Goal: Transaction & Acquisition: Purchase product/service

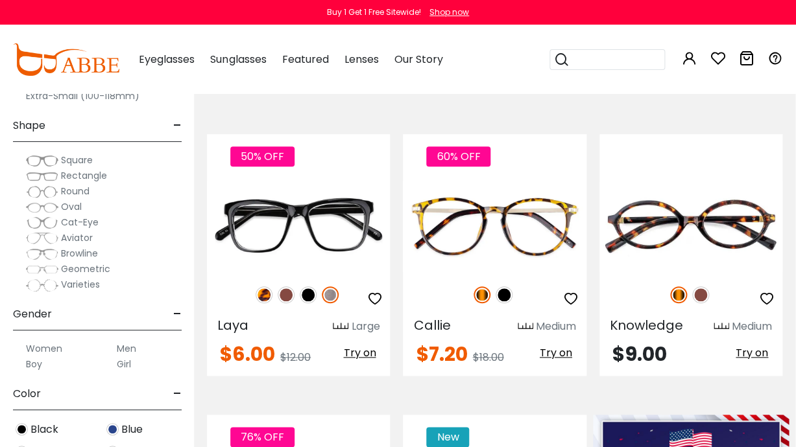
scroll to position [70, 0]
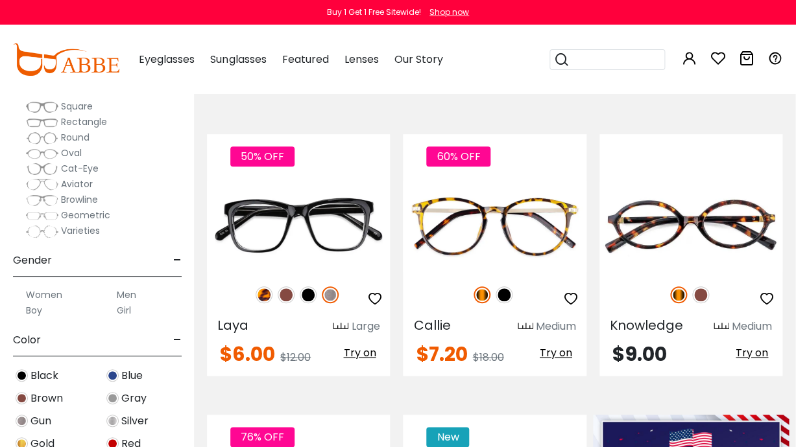
click at [22, 294] on div "Women" at bounding box center [52, 295] width 78 height 16
click at [44, 294] on label "Women" at bounding box center [44, 295] width 36 height 16
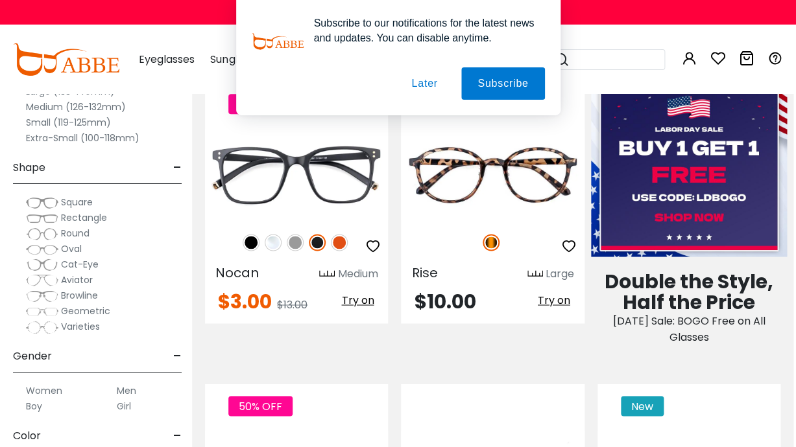
scroll to position [657, 3]
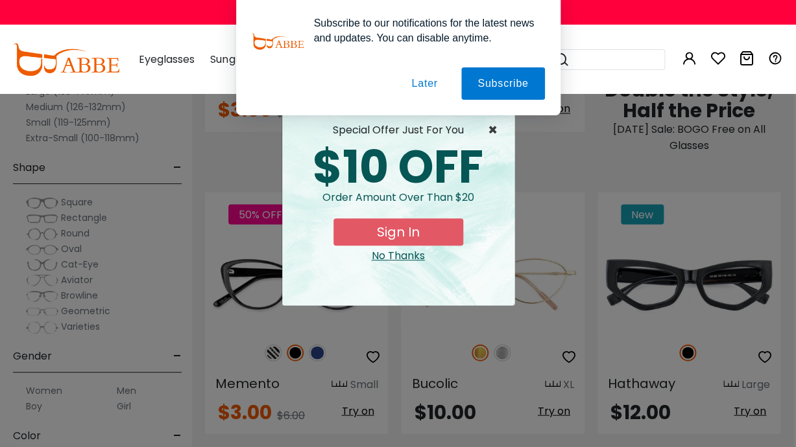
click at [497, 126] on span "×" at bounding box center [496, 131] width 16 height 16
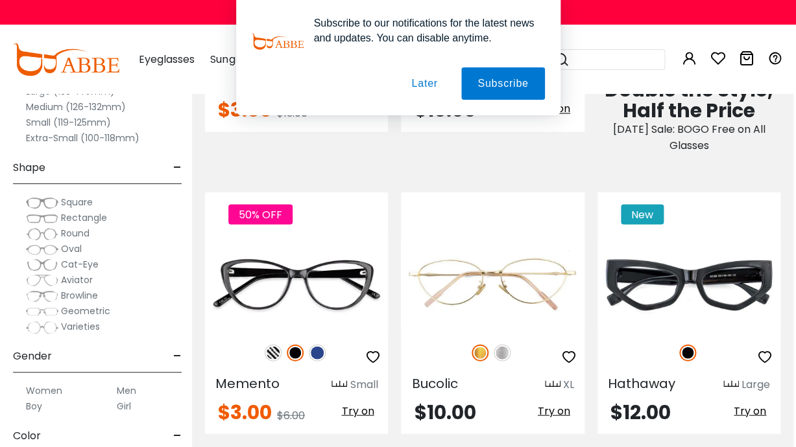
click at [0, 0] on button "Later" at bounding box center [0, 0] width 0 height 0
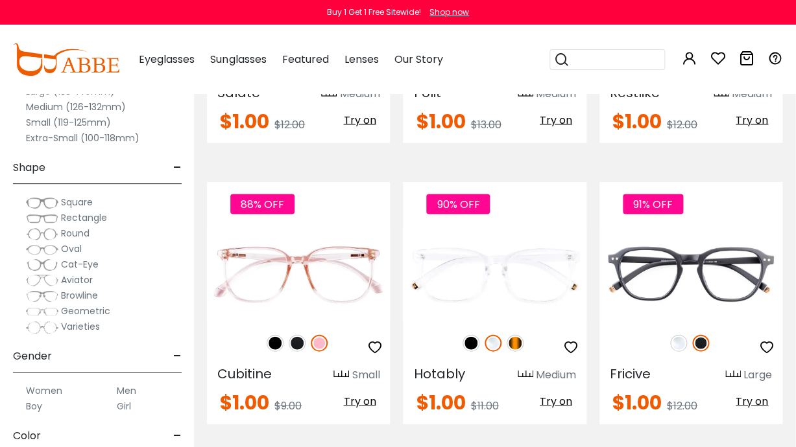
scroll to position [5495, 1]
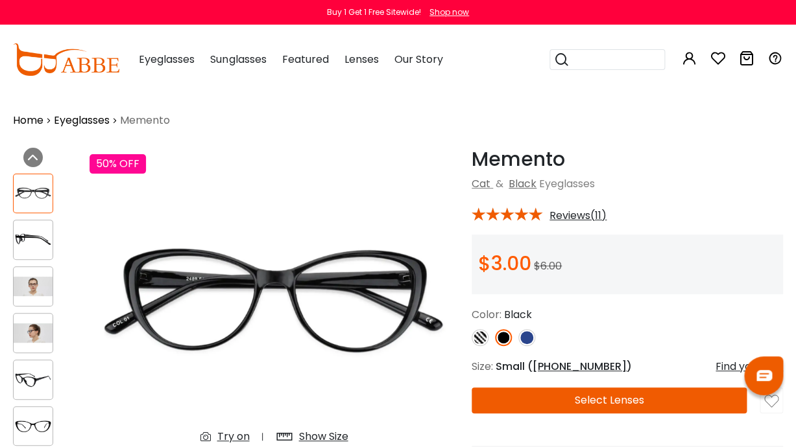
click at [32, 304] on div at bounding box center [33, 287] width 40 height 40
click at [34, 289] on img at bounding box center [33, 286] width 39 height 19
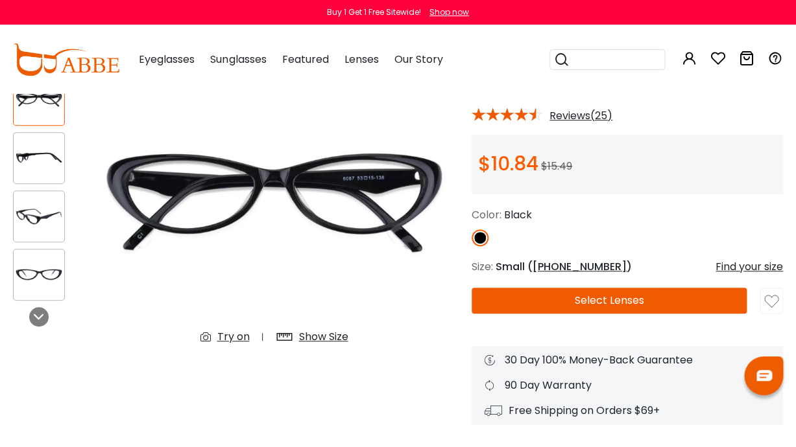
scroll to position [141, 0]
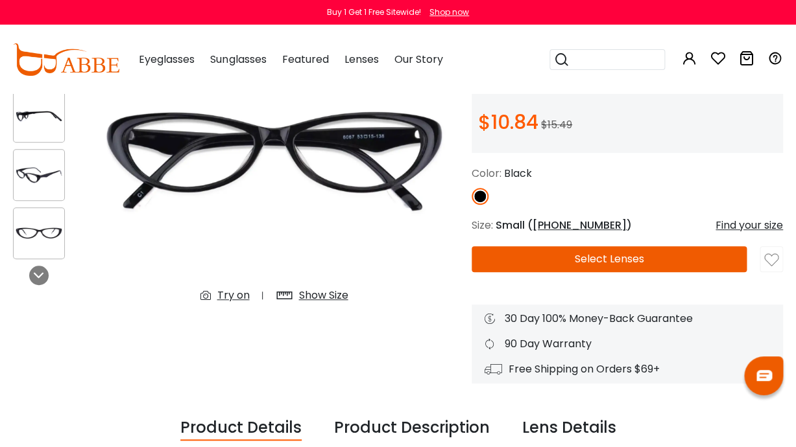
click at [29, 286] on div "Previous Next" at bounding box center [44, 174] width 77 height 337
click at [39, 274] on icon at bounding box center [39, 275] width 10 height 10
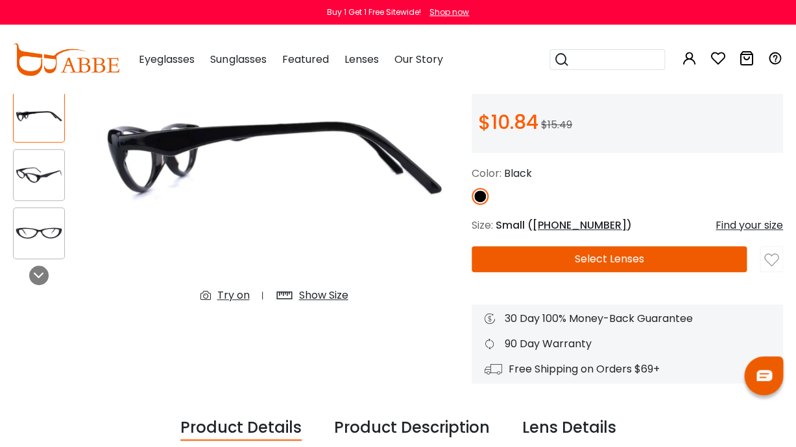
click at [232, 302] on div "Try on" at bounding box center [233, 296] width 32 height 16
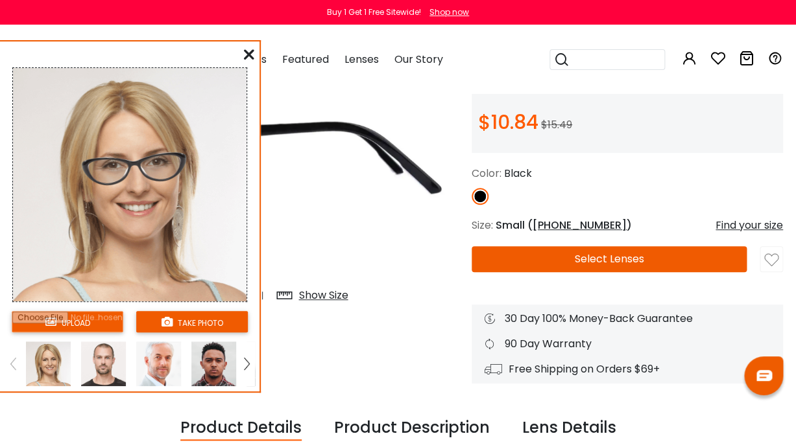
click at [90, 361] on img at bounding box center [103, 364] width 45 height 45
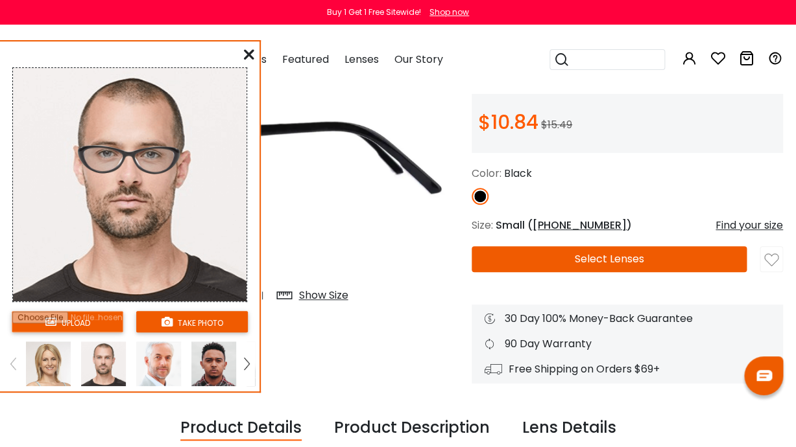
click at [184, 368] on div at bounding box center [158, 364] width 55 height 45
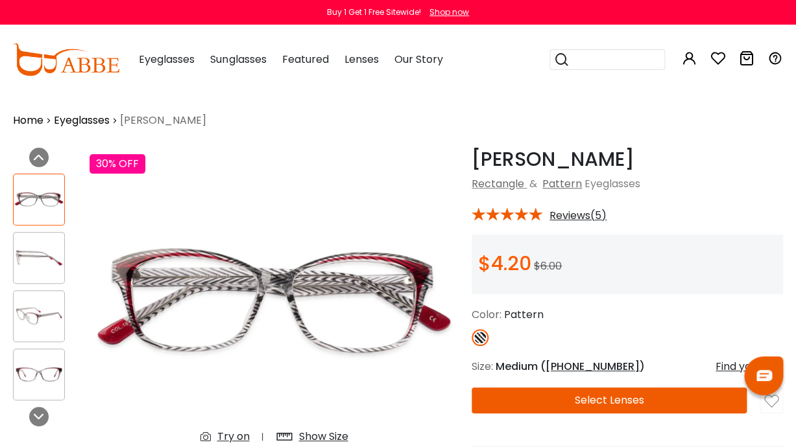
click at [224, 429] on div "Try on Show Size" at bounding box center [274, 436] width 174 height 23
click at [241, 437] on div "Try on" at bounding box center [233, 437] width 32 height 16
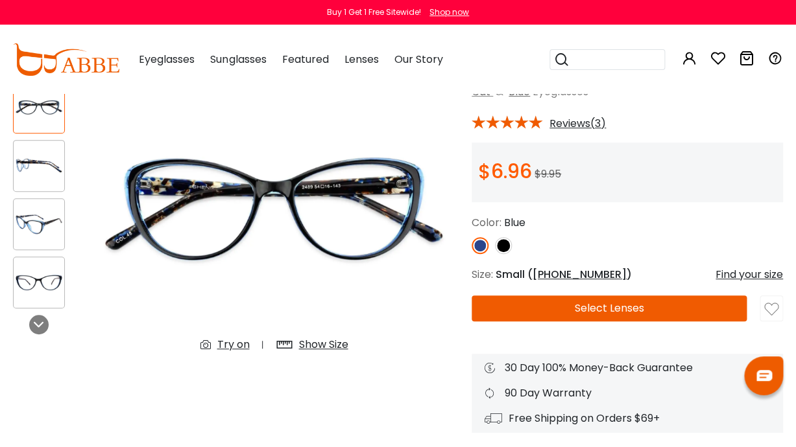
scroll to position [98, 0]
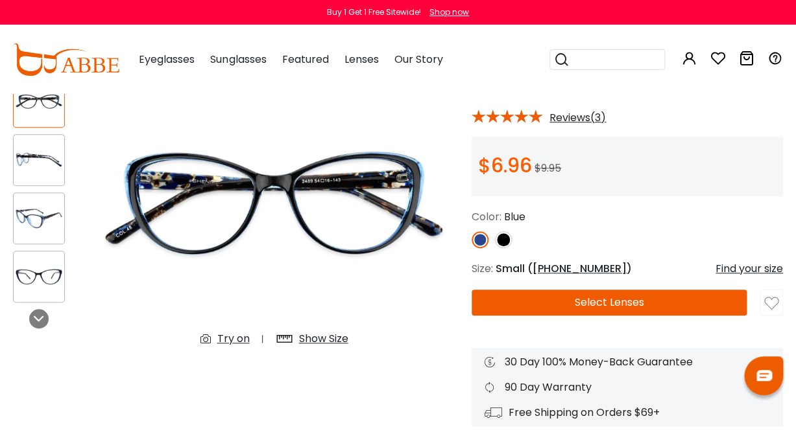
click at [320, 340] on div "Show Size" at bounding box center [322, 339] width 49 height 16
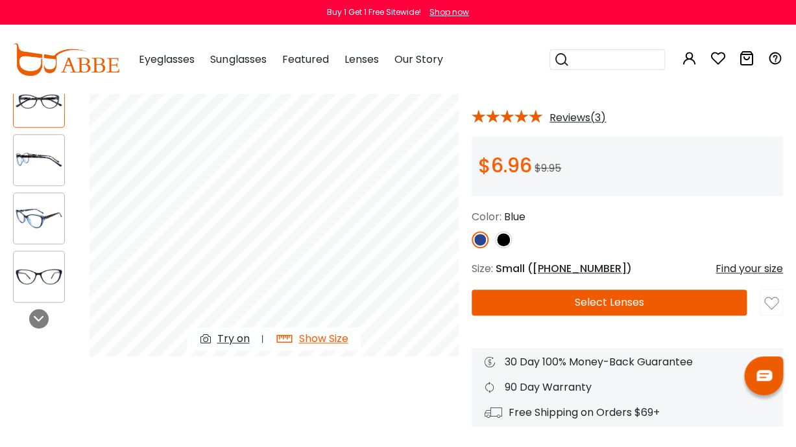
click at [245, 336] on div "Try on" at bounding box center [233, 339] width 32 height 16
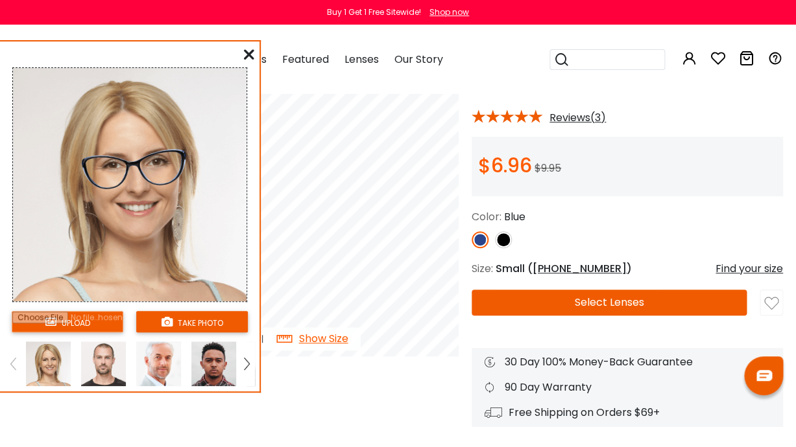
click at [220, 362] on img at bounding box center [213, 364] width 45 height 45
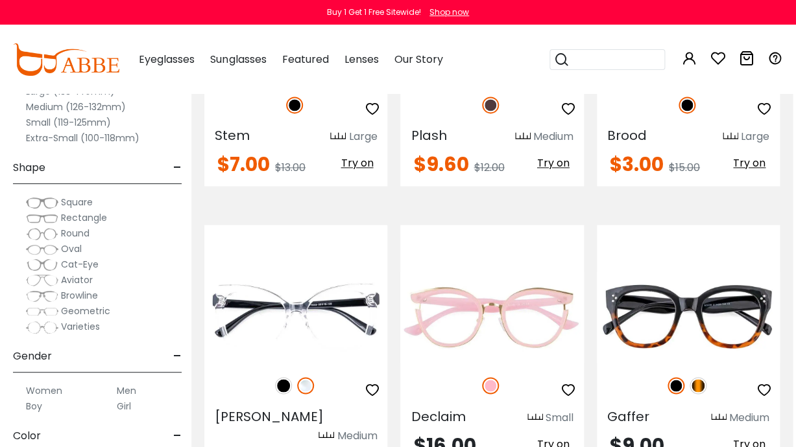
scroll to position [3829, 3]
